Goal: Task Accomplishment & Management: Manage account settings

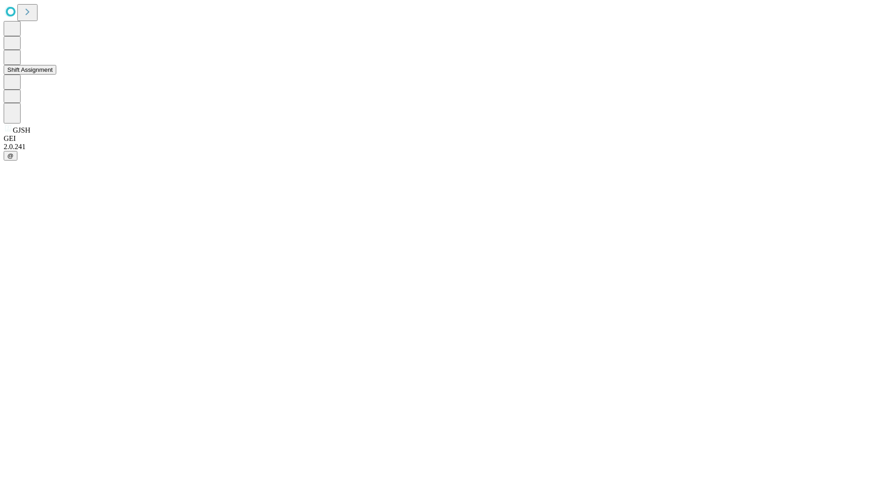
click at [56, 75] on button "Shift Assignment" at bounding box center [30, 70] width 53 height 10
